Goal: Task Accomplishment & Management: Use online tool/utility

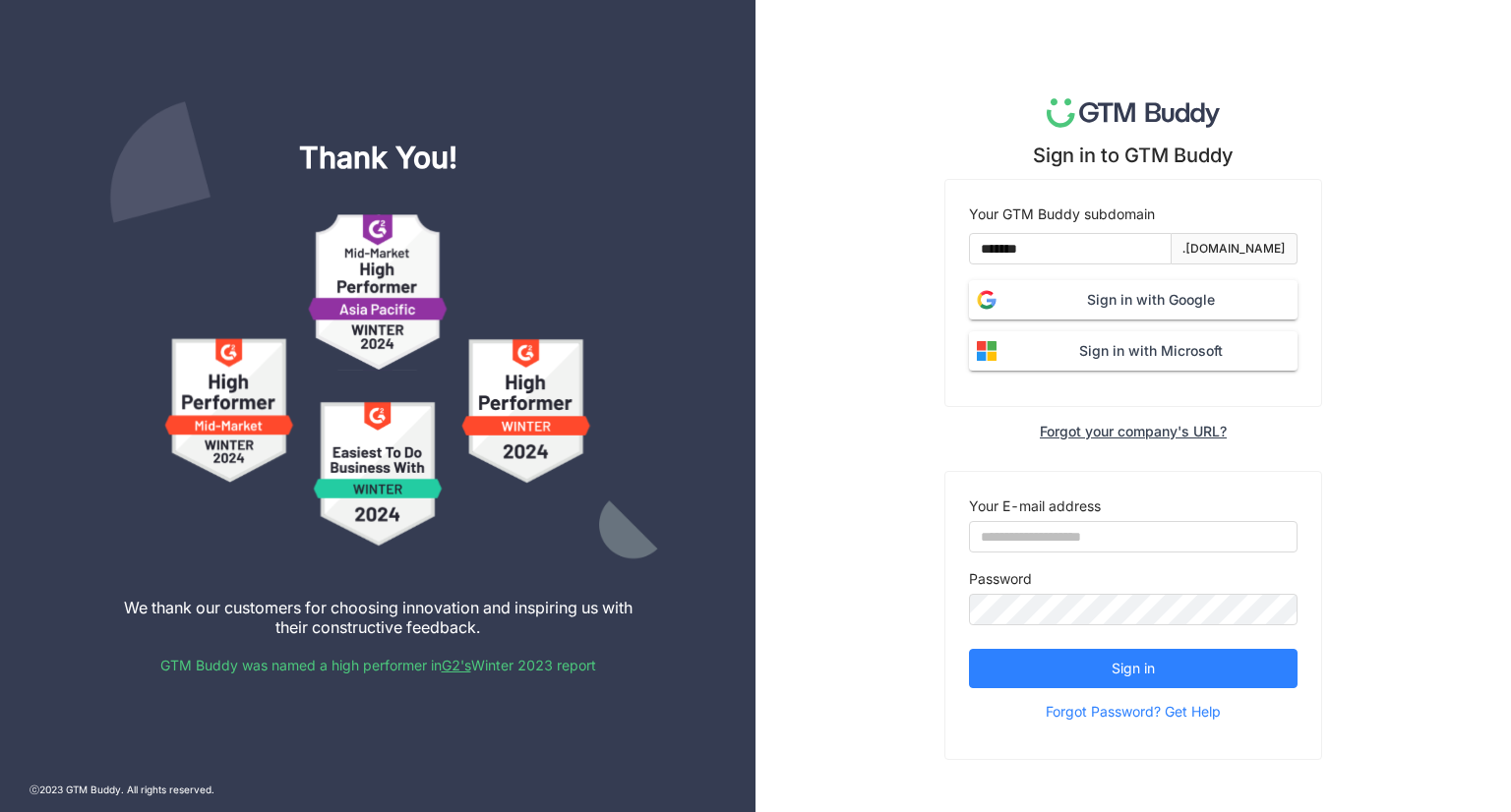
click at [1171, 302] on span "Sign in with Google" at bounding box center [1151, 300] width 293 height 22
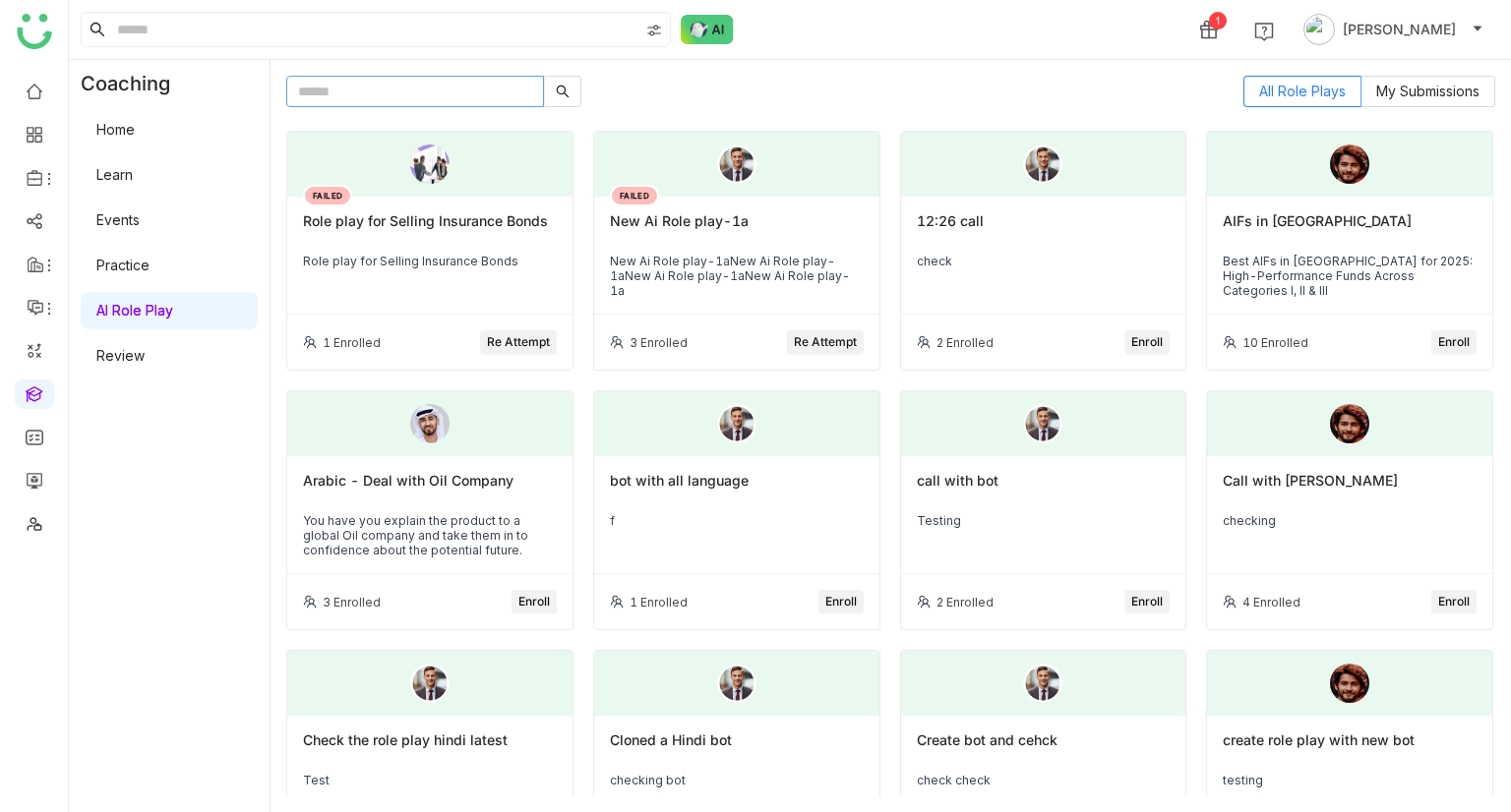
click at [469, 101] on input "text" at bounding box center [415, 92] width 258 height 32
type input "******"
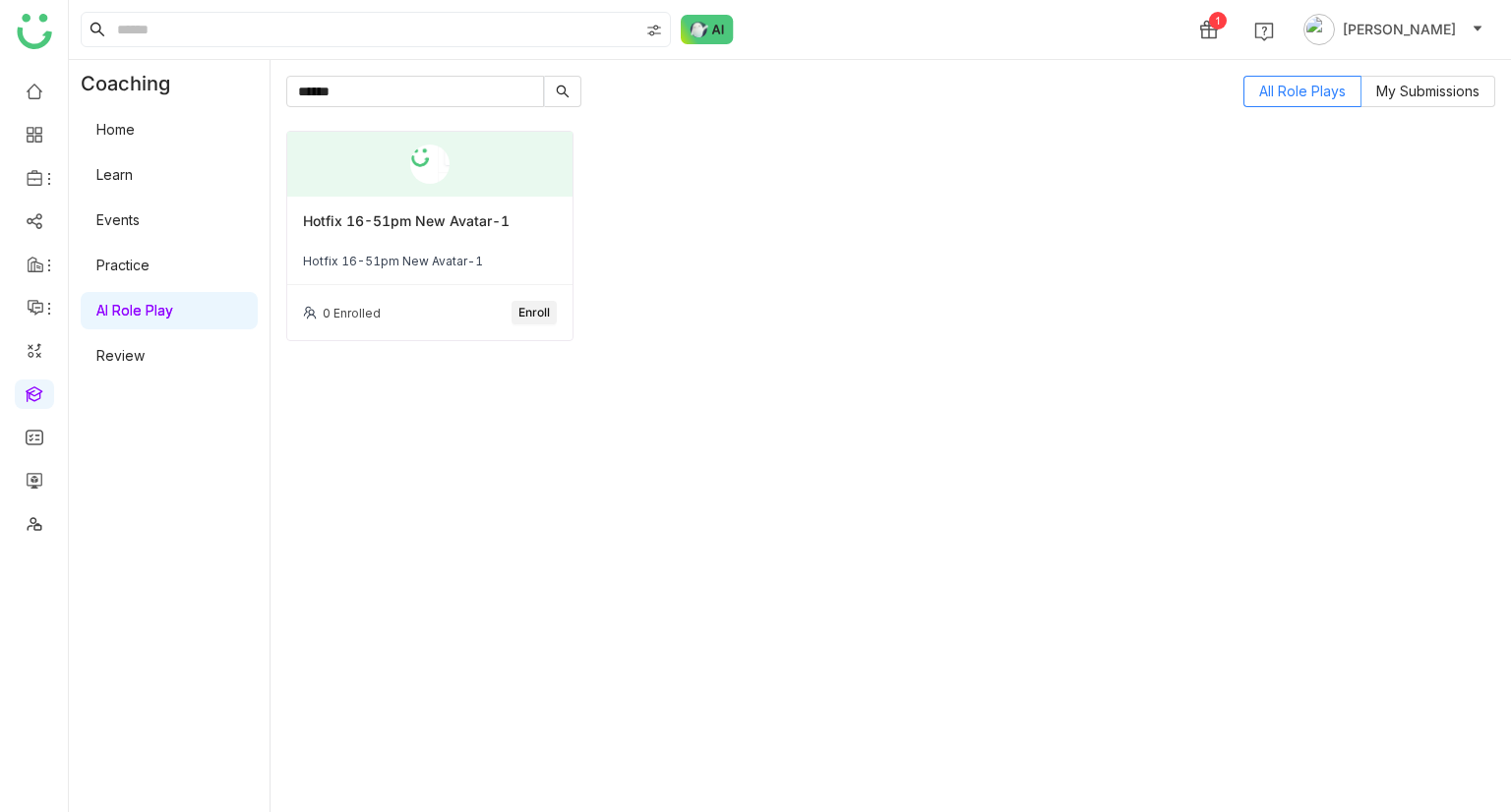
click at [537, 318] on span "Enroll" at bounding box center [534, 313] width 32 height 19
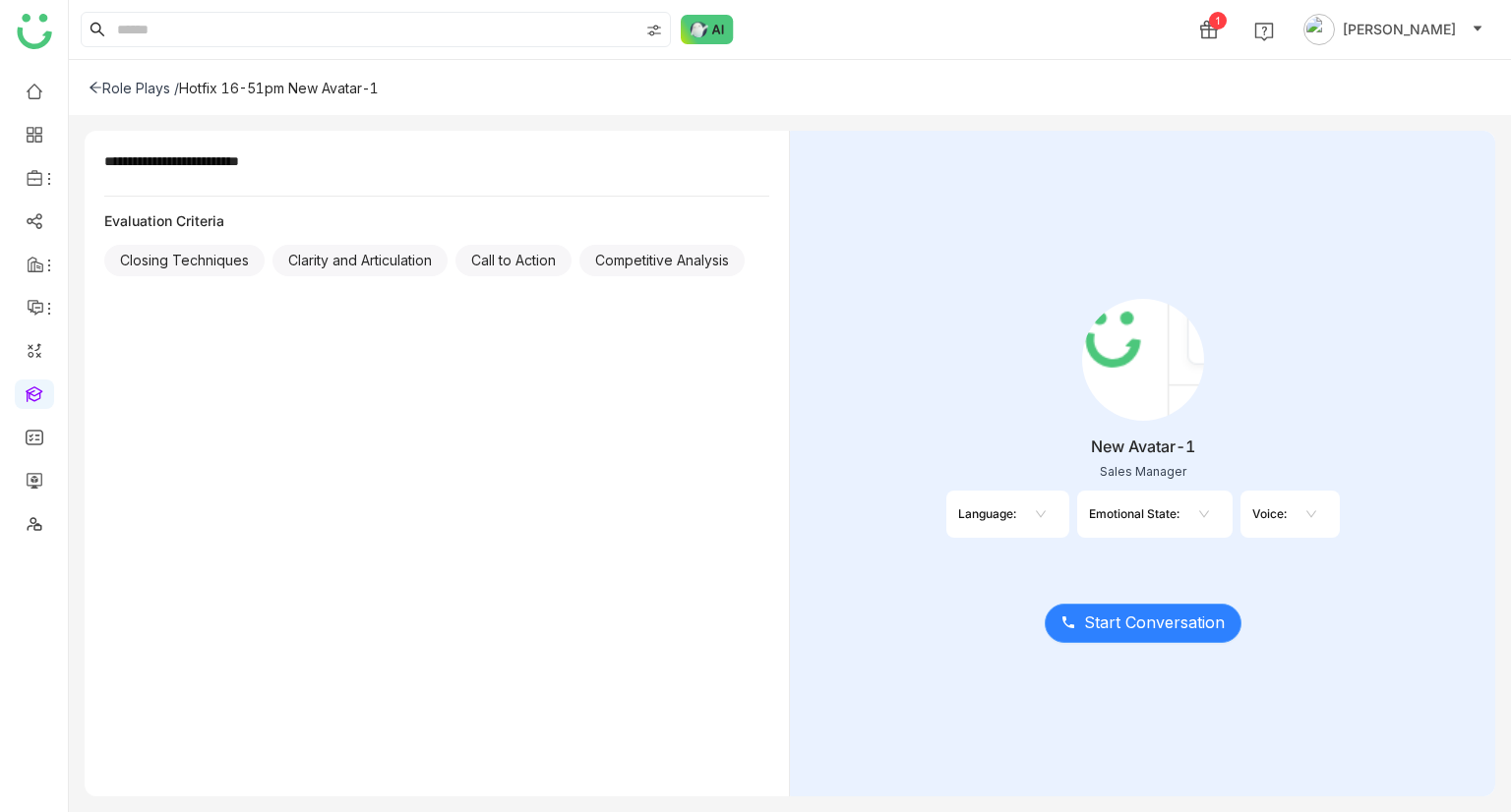
click at [1132, 623] on span "Start Conversation" at bounding box center [1154, 623] width 141 height 25
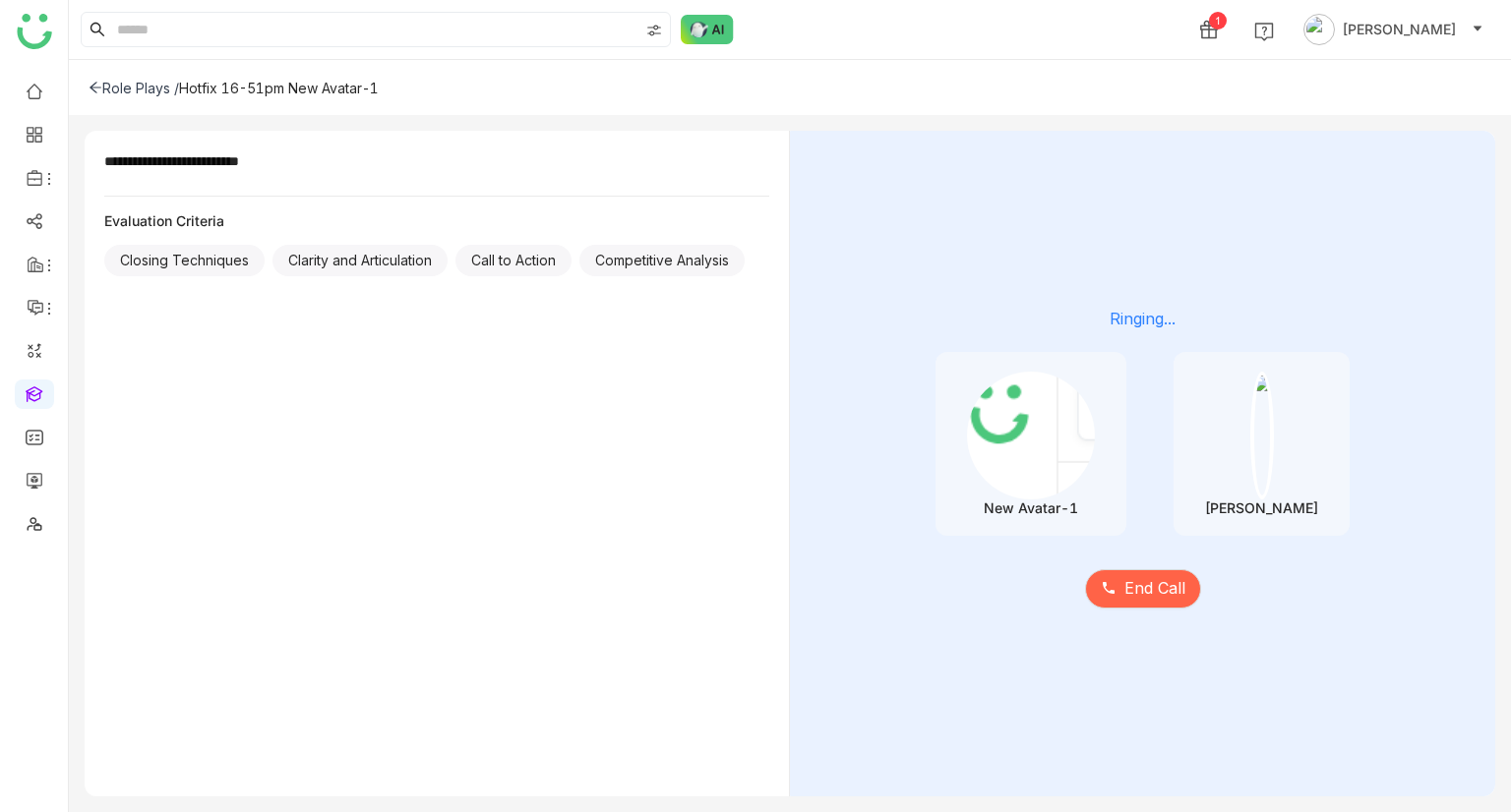
click at [472, 386] on div "**********" at bounding box center [438, 463] width 706 height 666
click at [1135, 599] on span "End Call" at bounding box center [1154, 592] width 61 height 25
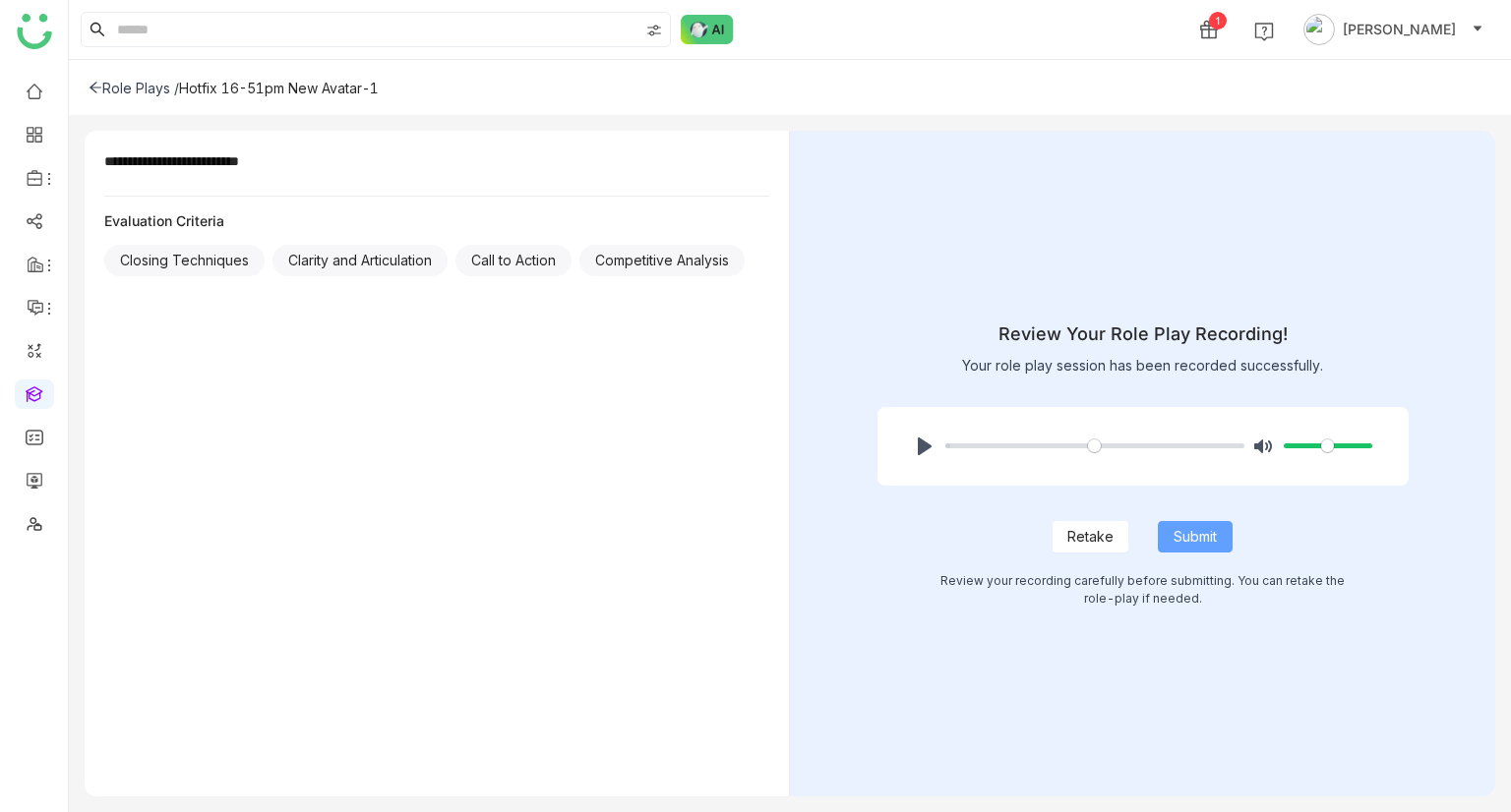
click at [1166, 531] on button "Submit" at bounding box center [1195, 537] width 75 height 32
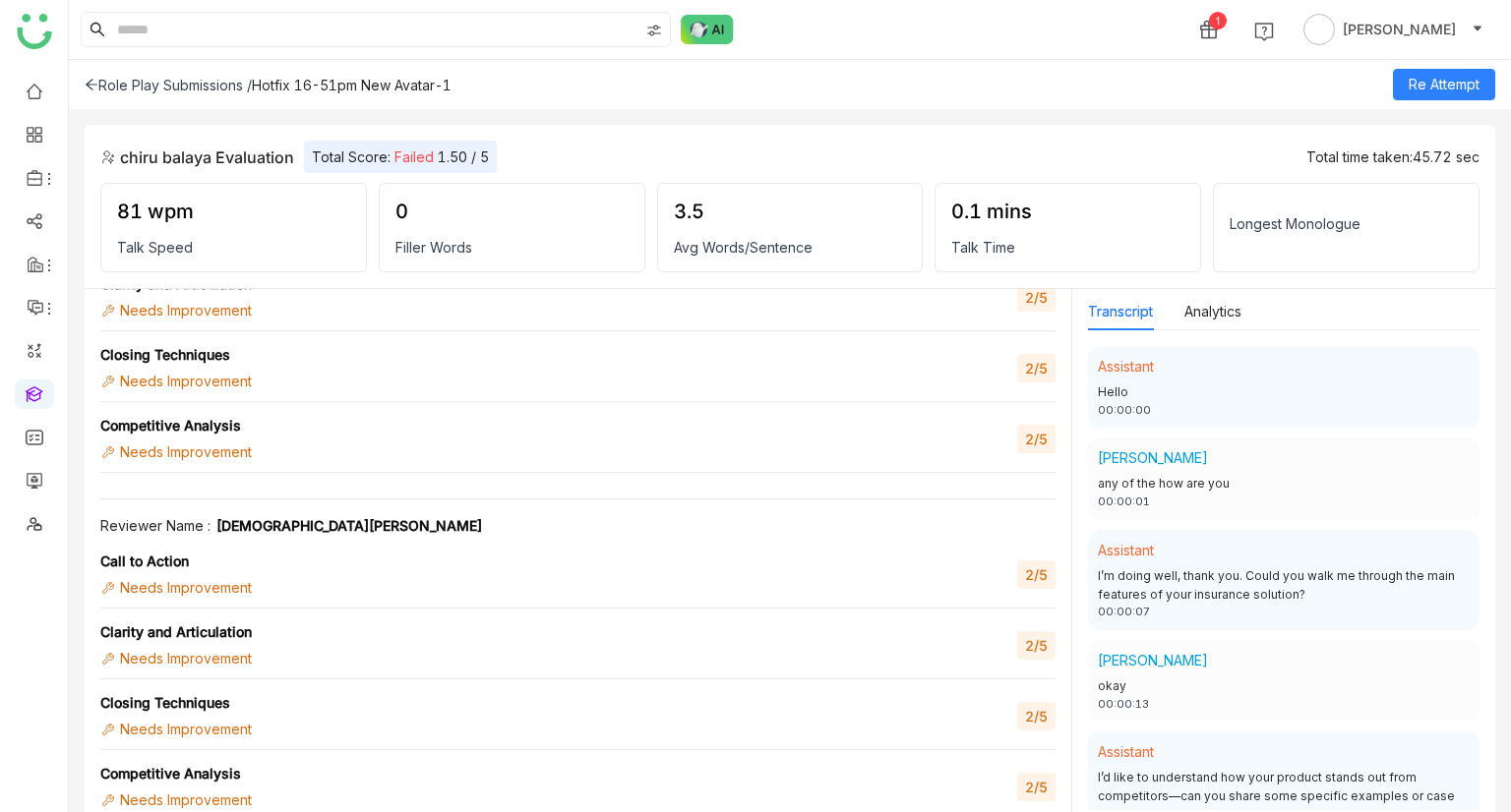
scroll to position [1485, 0]
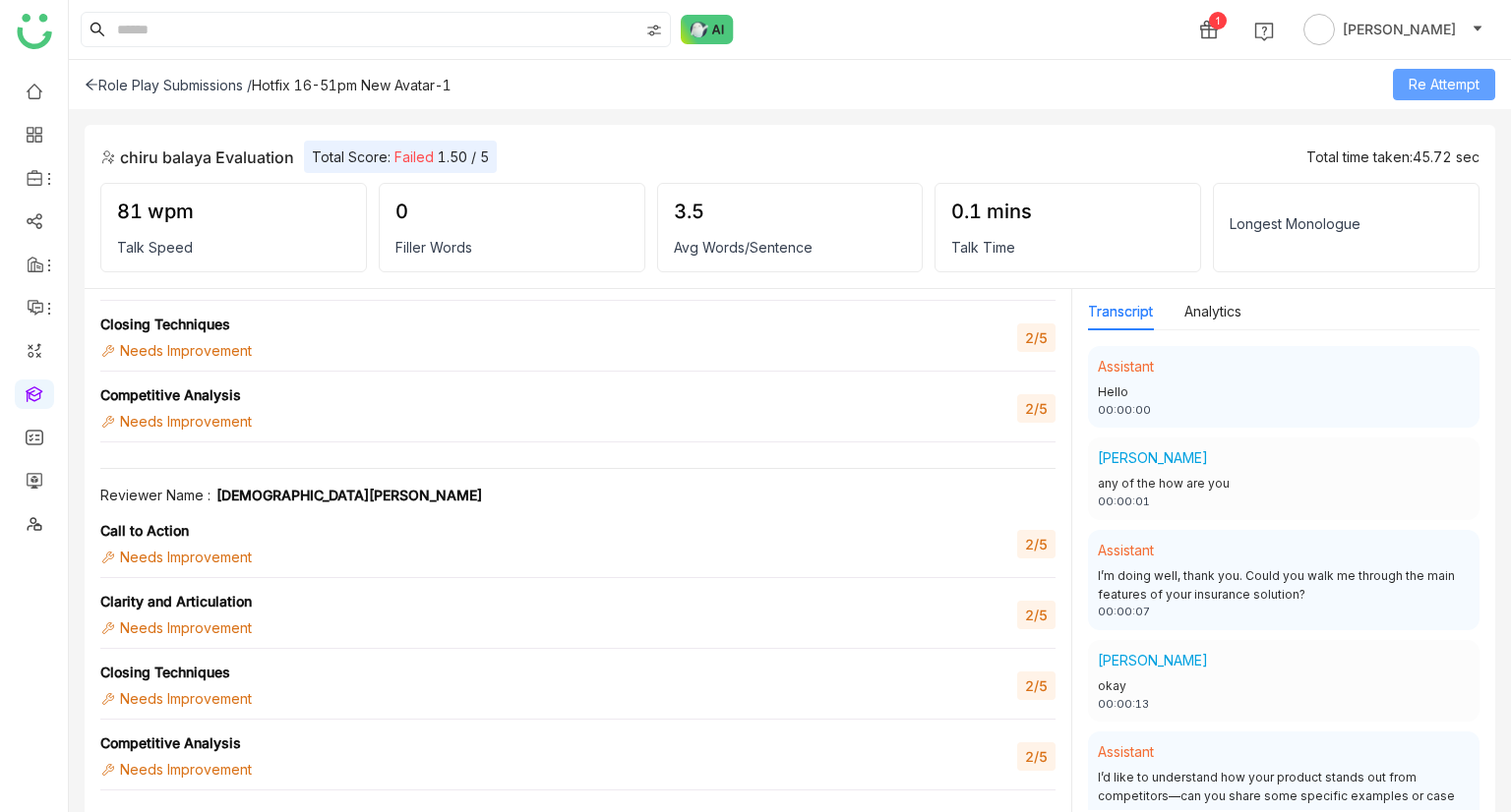
click at [1461, 87] on span "Re Attempt" at bounding box center [1444, 85] width 71 height 22
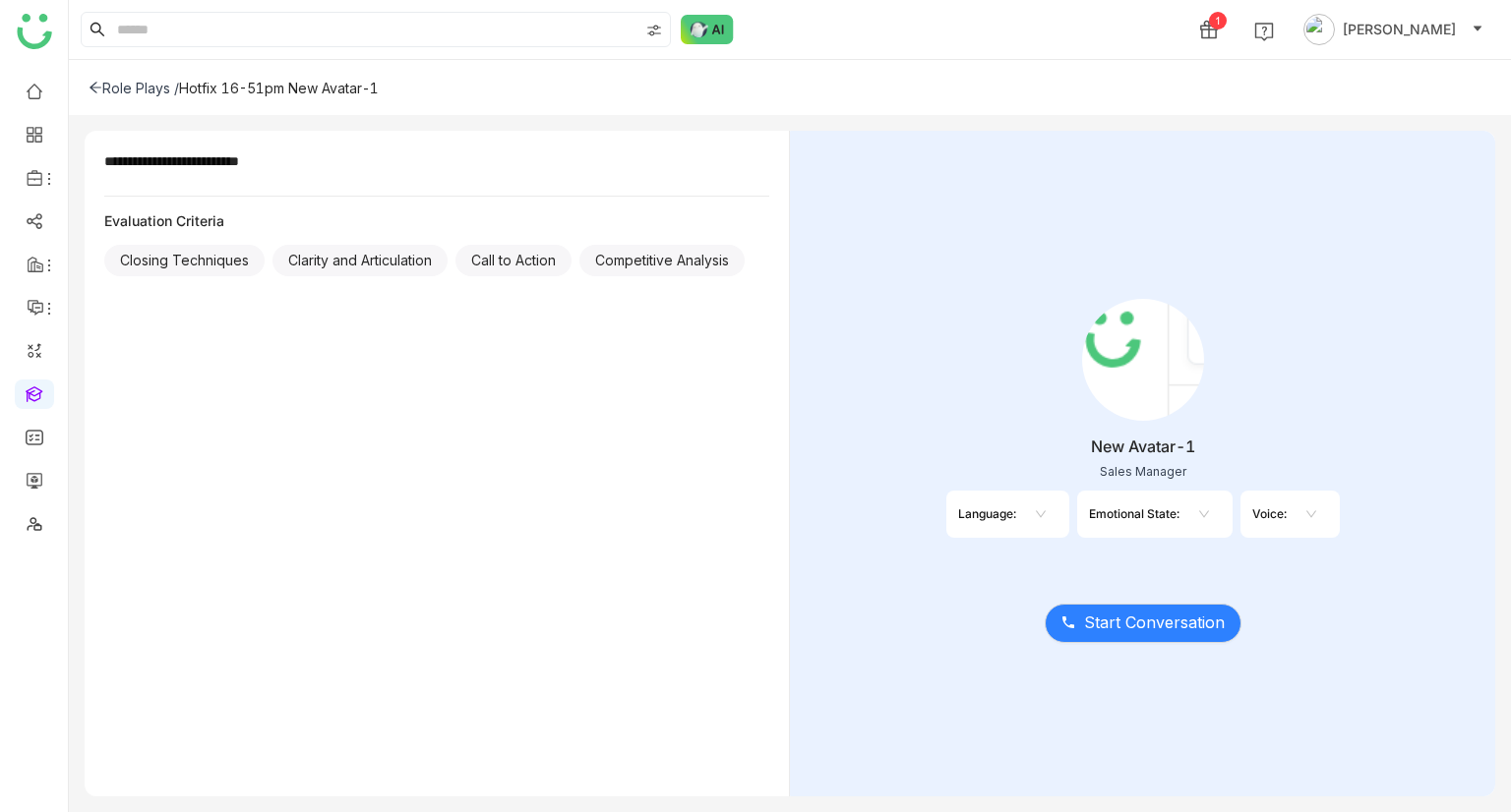
click at [1024, 508] on nz-select-top-control at bounding box center [1037, 514] width 41 height 32
click at [1135, 506] on div "Emotional State:" at bounding box center [1134, 513] width 91 height 15
click at [1210, 515] on nz-select-top-control at bounding box center [1200, 514] width 41 height 32
click at [1301, 512] on input at bounding box center [1301, 514] width 4 height 30
click at [1017, 529] on div "Language:" at bounding box center [1008, 514] width 123 height 47
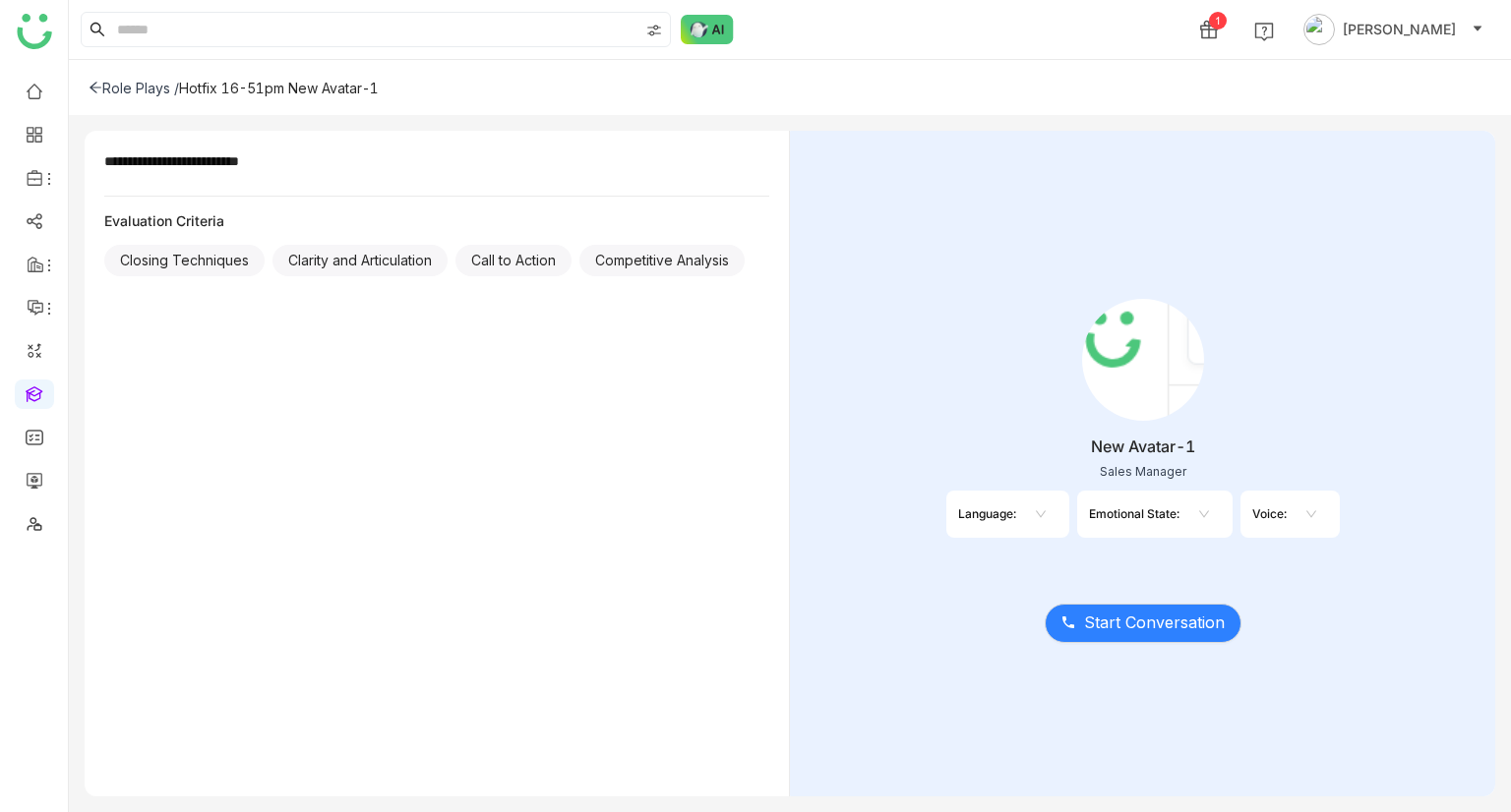
click at [1038, 515] on icon at bounding box center [1041, 514] width 12 height 12
click at [1169, 503] on div "Emotional State:" at bounding box center [1155, 514] width 155 height 47
click at [1185, 512] on nz-select-top-control at bounding box center [1200, 514] width 41 height 32
click at [1288, 515] on nz-select-top-control at bounding box center [1307, 514] width 41 height 32
click at [1039, 498] on nz-select-top-control at bounding box center [1037, 514] width 41 height 32
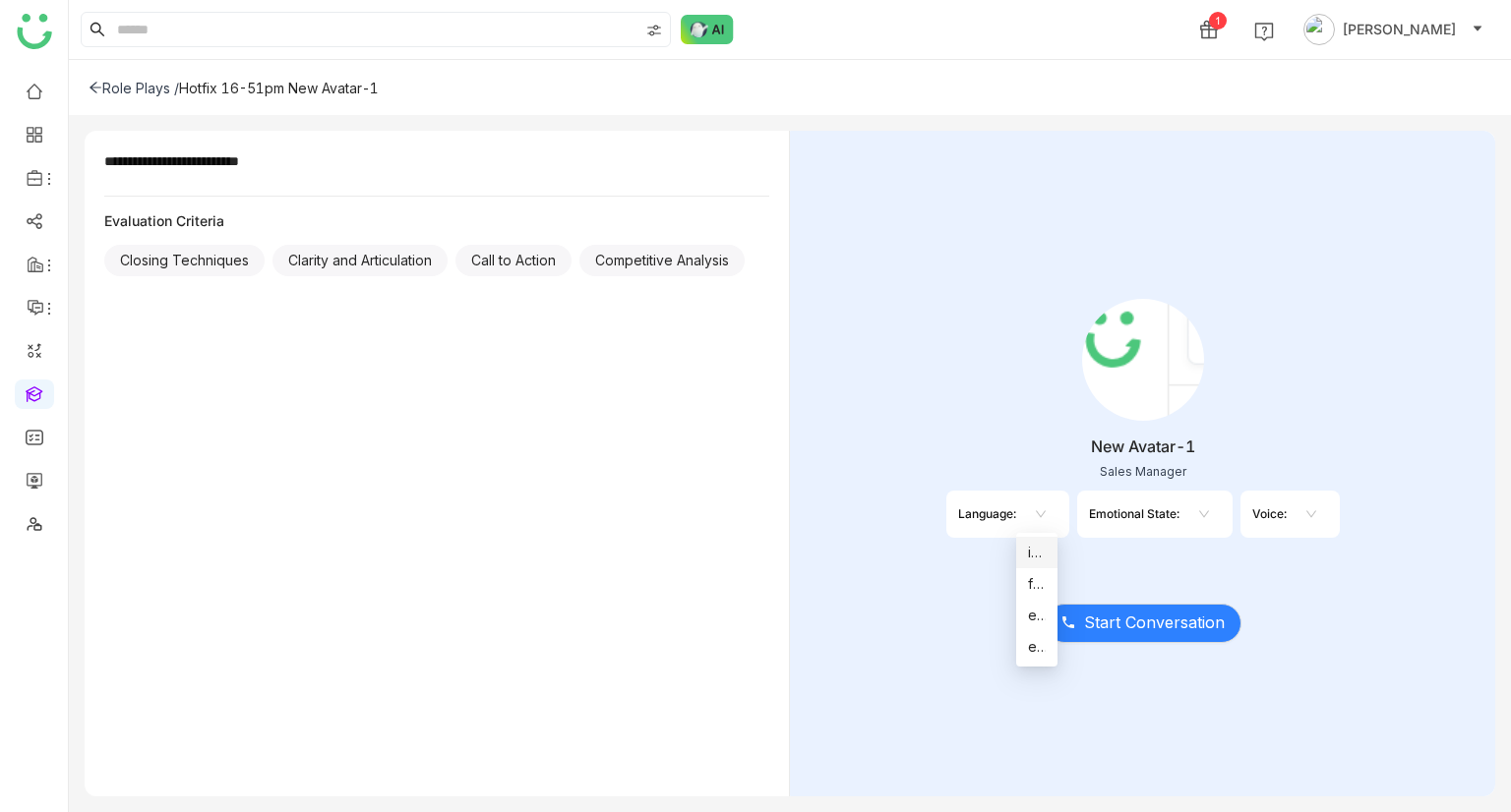
click at [1031, 563] on div "it-IT" at bounding box center [1038, 553] width 18 height 22
click at [1160, 618] on span "Start Conversation" at bounding box center [1154, 623] width 141 height 25
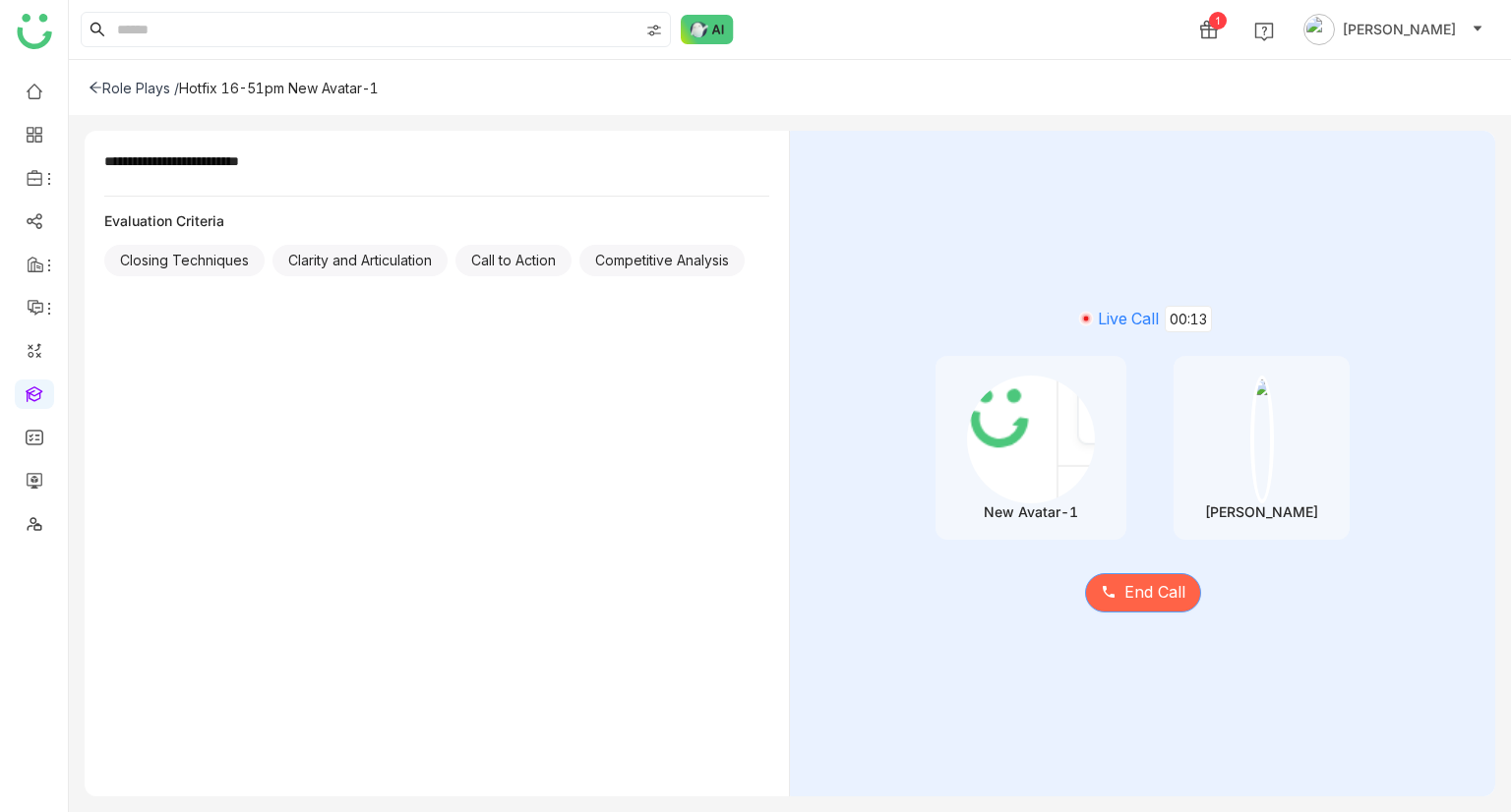
click at [1164, 592] on span "End Call" at bounding box center [1154, 592] width 61 height 25
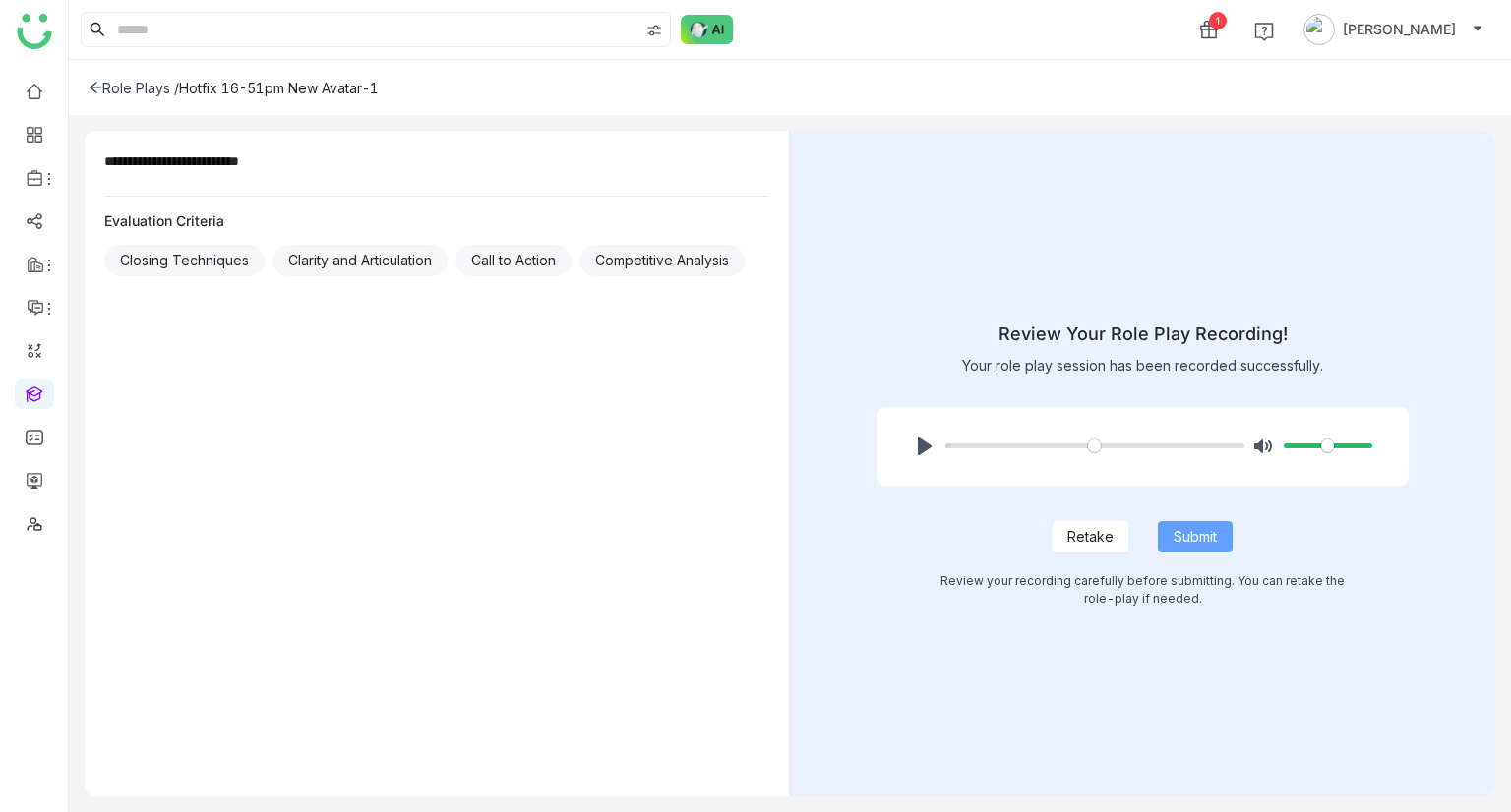
click at [1203, 526] on span "Submit" at bounding box center [1195, 537] width 43 height 22
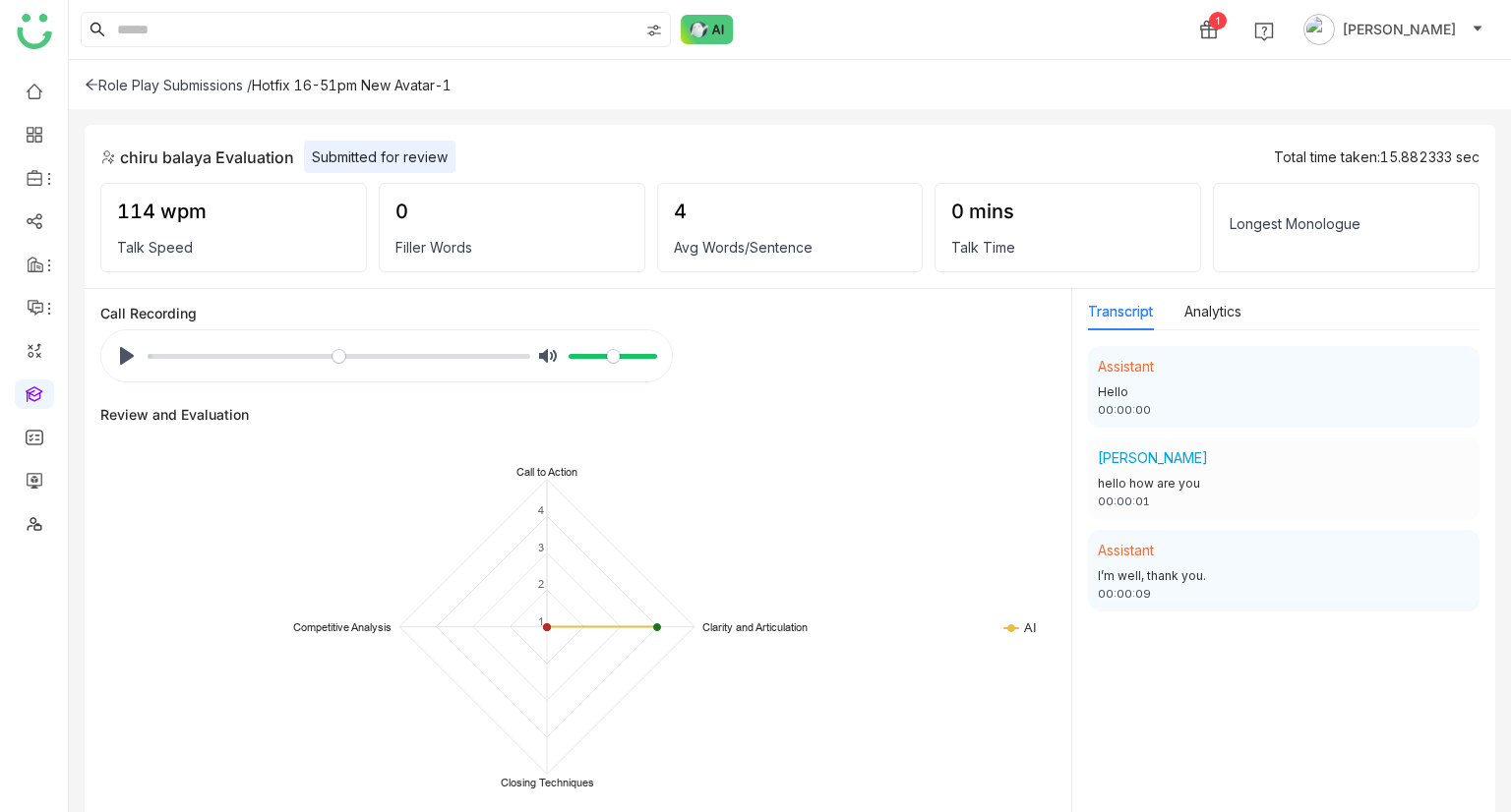
click at [107, 77] on div "Role Play Submissions /" at bounding box center [168, 85] width 167 height 17
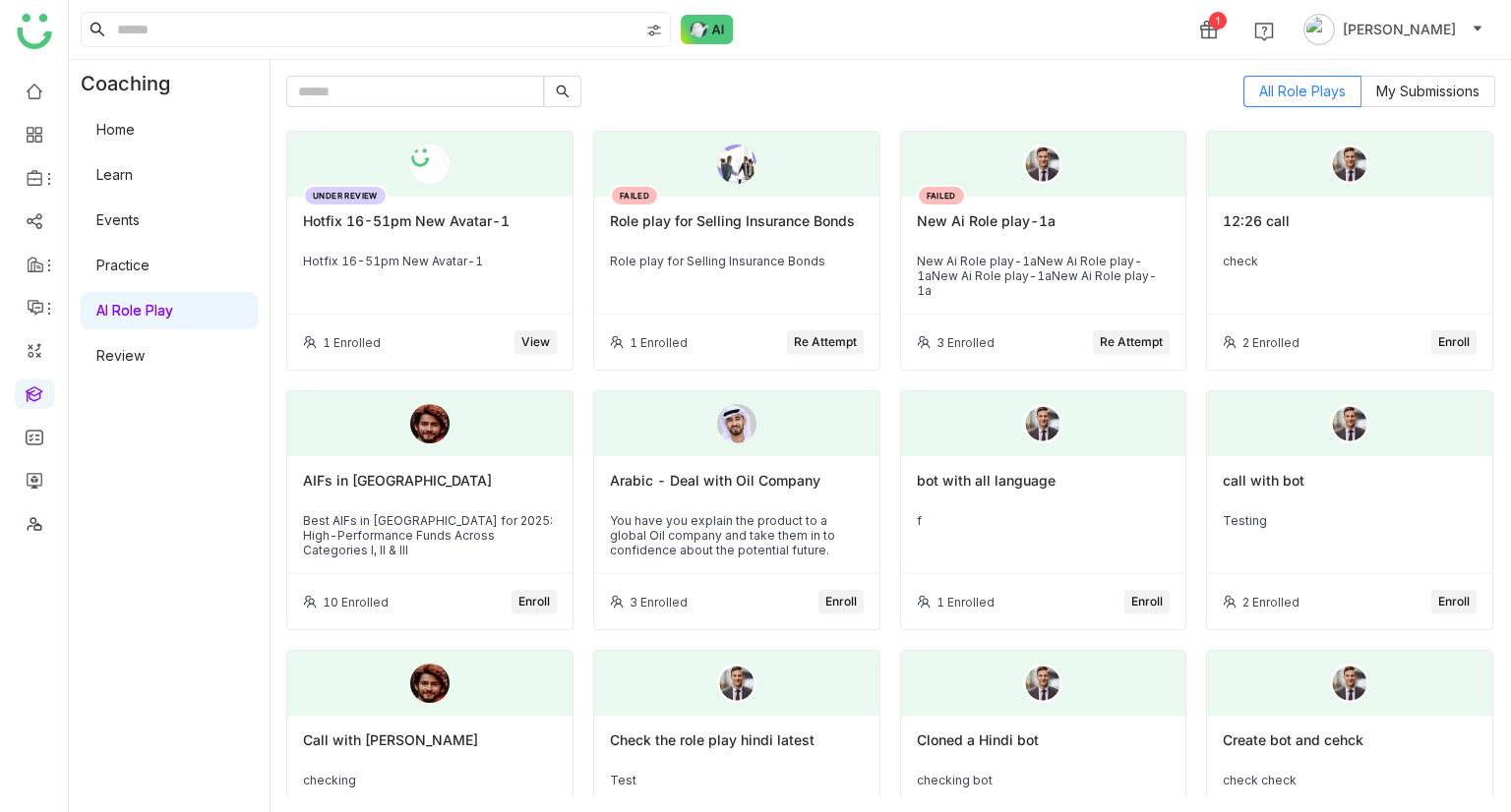
click at [508, 234] on div "Hotfix 16-51pm New Avatar-1" at bounding box center [430, 229] width 254 height 34
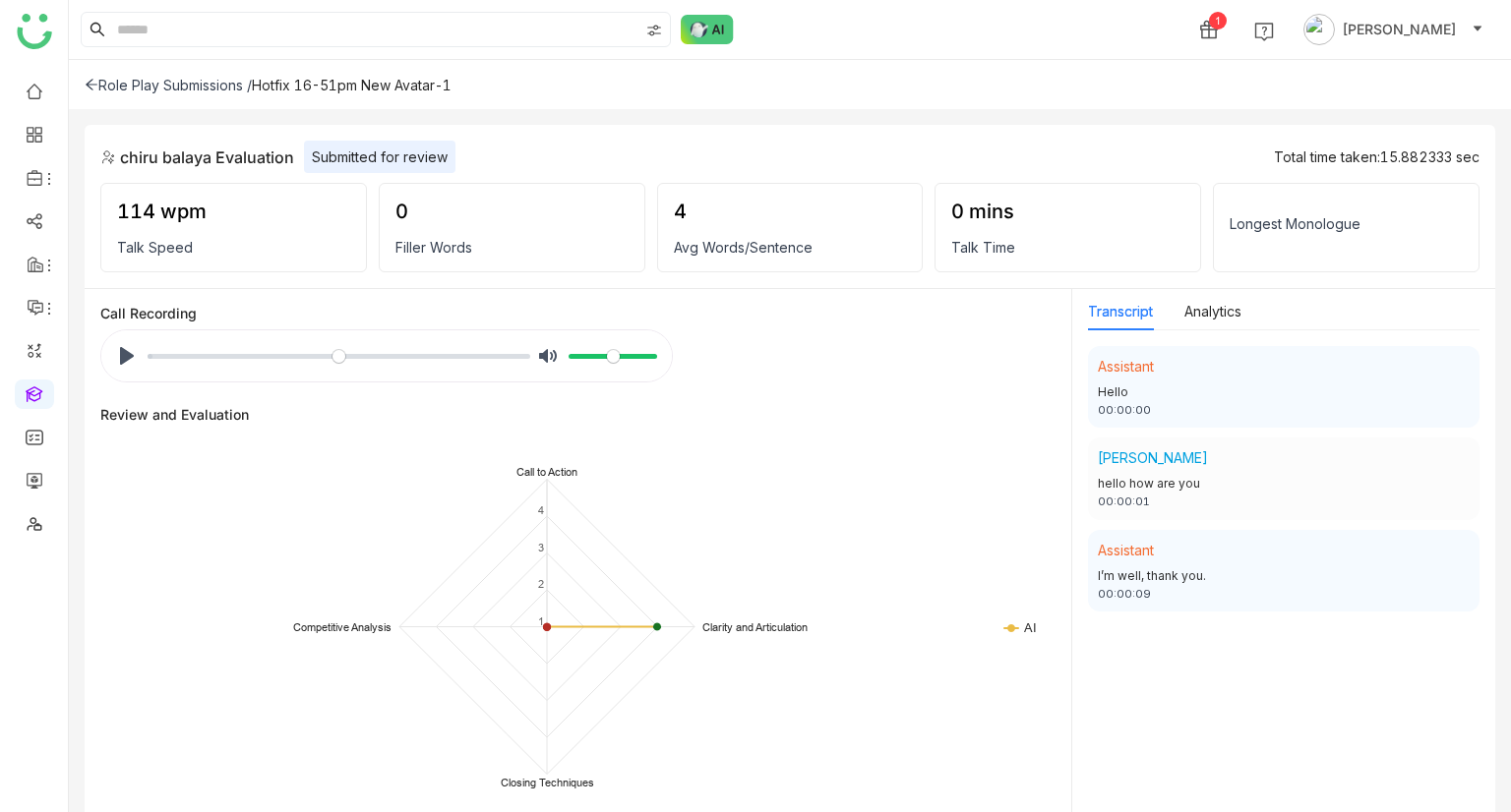
click at [120, 83] on div "Role Play Submissions /" at bounding box center [168, 85] width 167 height 17
